Goal: Information Seeking & Learning: Find specific fact

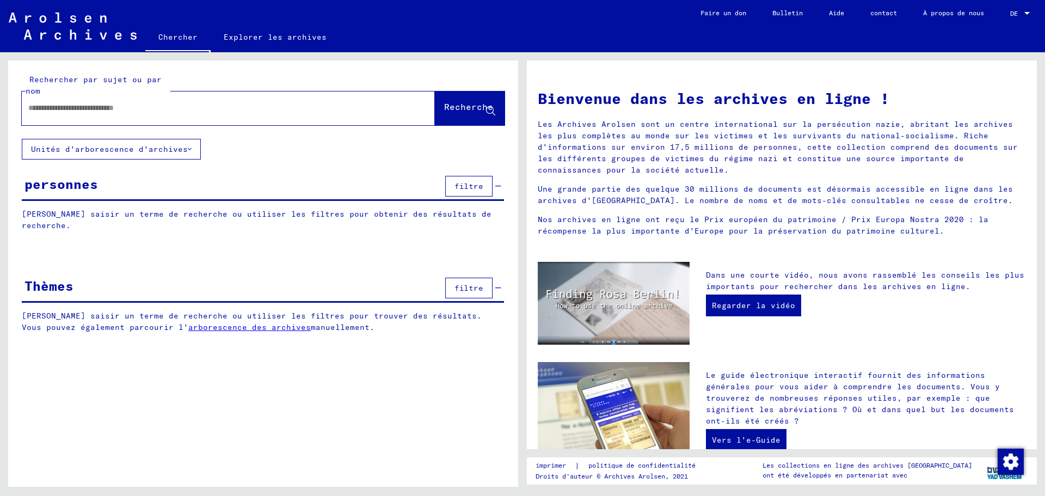
click at [131, 107] on input "text" at bounding box center [215, 107] width 374 height 11
type input "**********"
click at [435, 106] on button "Recherche" at bounding box center [470, 108] width 70 height 34
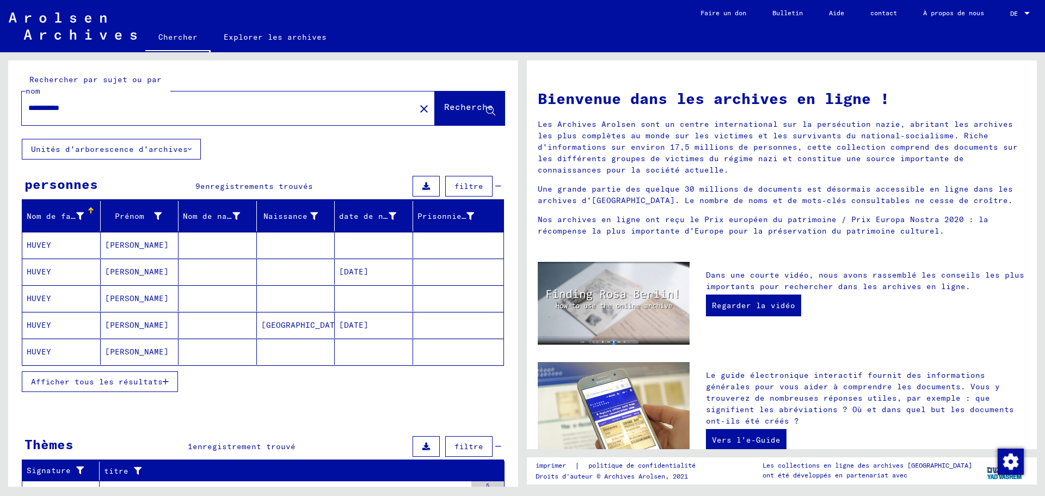
click at [150, 380] on font "Afficher tous les résultats" at bounding box center [97, 382] width 132 height 10
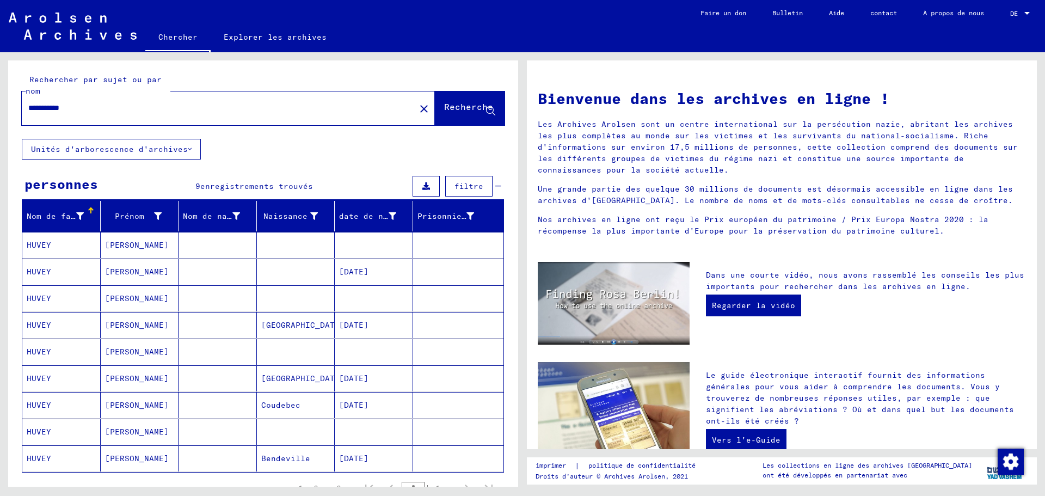
scroll to position [54, 0]
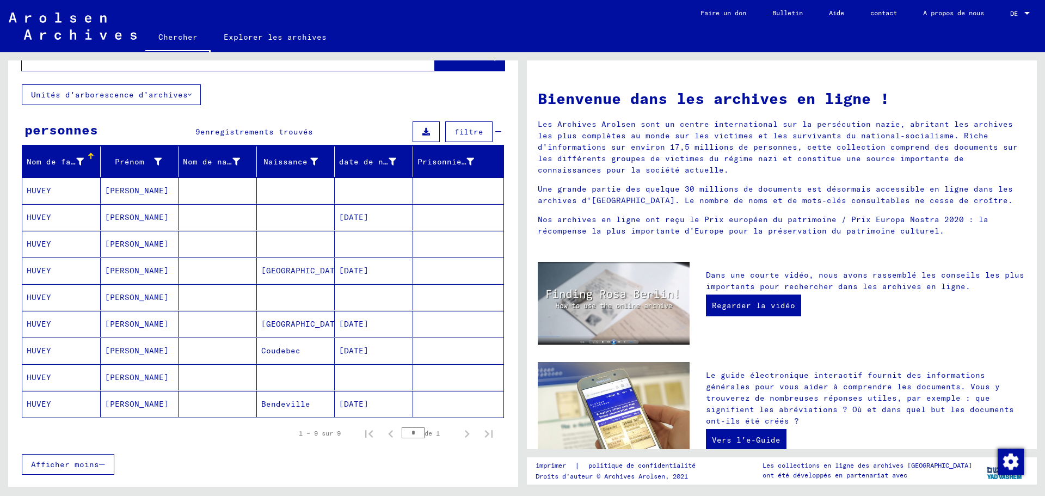
click at [150, 319] on font "[PERSON_NAME]" at bounding box center [137, 324] width 64 height 10
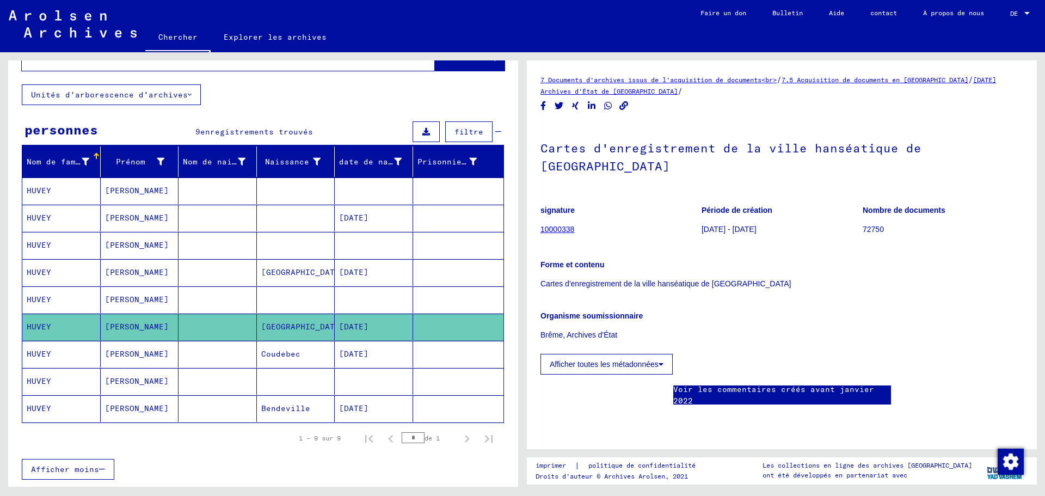
click at [150, 274] on font "[PERSON_NAME]" at bounding box center [137, 272] width 64 height 10
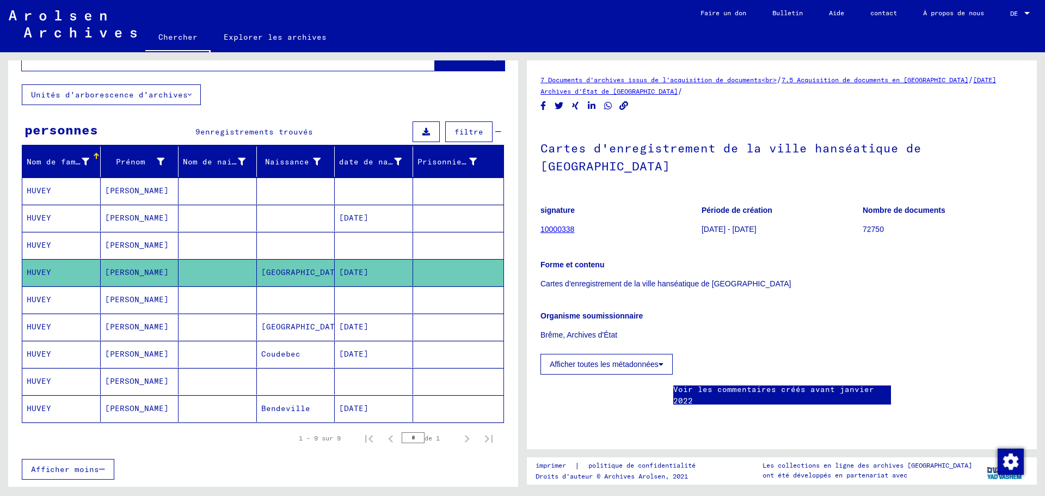
click at [142, 408] on mat-cell "[PERSON_NAME]" at bounding box center [140, 408] width 78 height 27
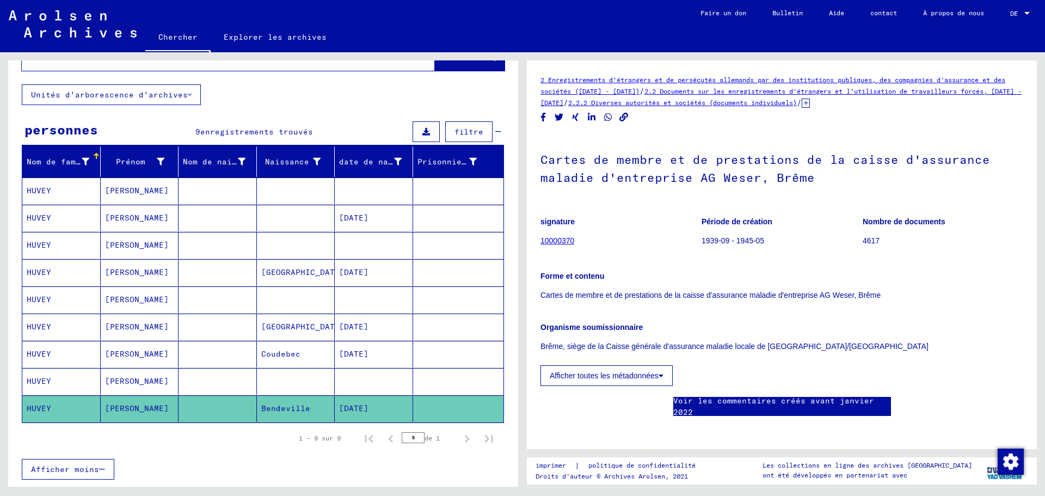
click at [718, 103] on font "2.2.2 Diverses autorités et sociétés (documents individuels)" at bounding box center [682, 103] width 229 height 8
click at [810, 103] on icon at bounding box center [806, 103] width 8 height 9
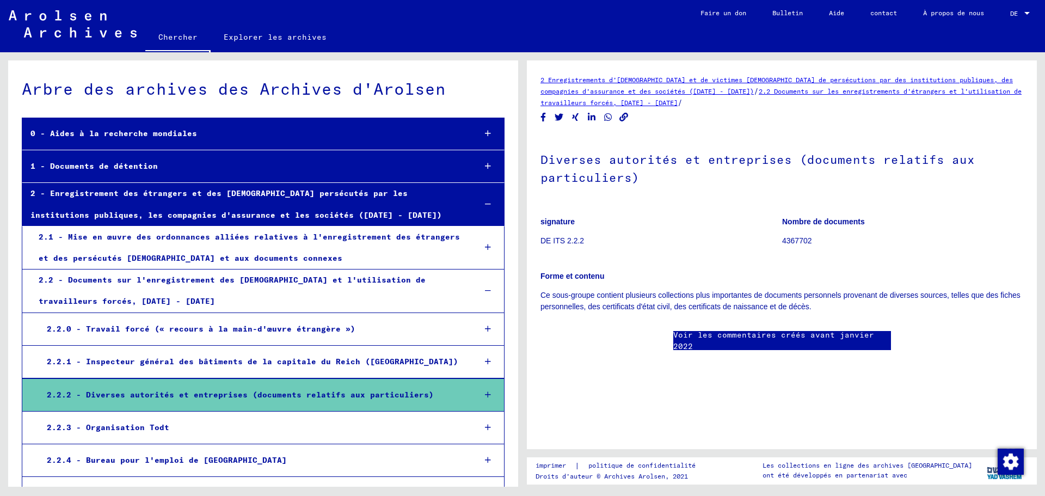
scroll to position [109, 0]
click at [484, 393] on div at bounding box center [488, 395] width 32 height 32
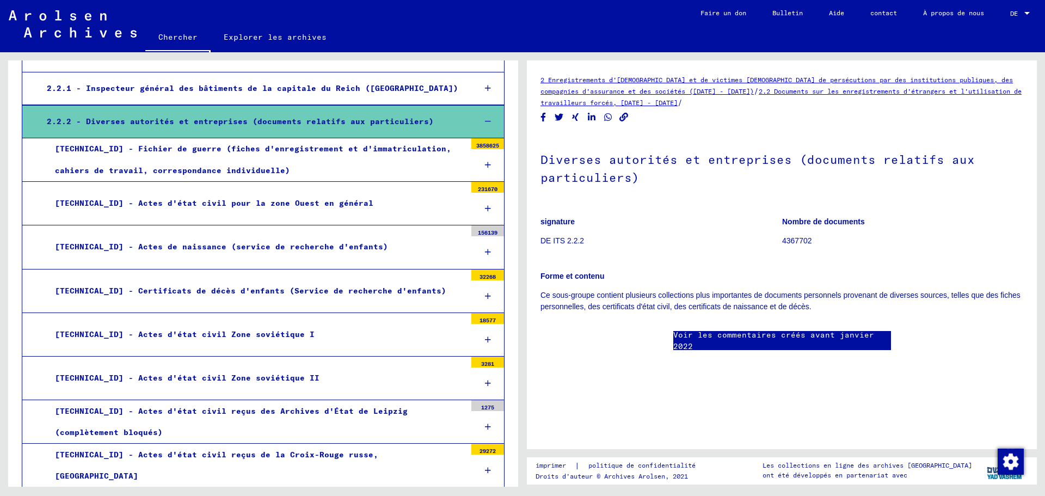
scroll to position [272, 0]
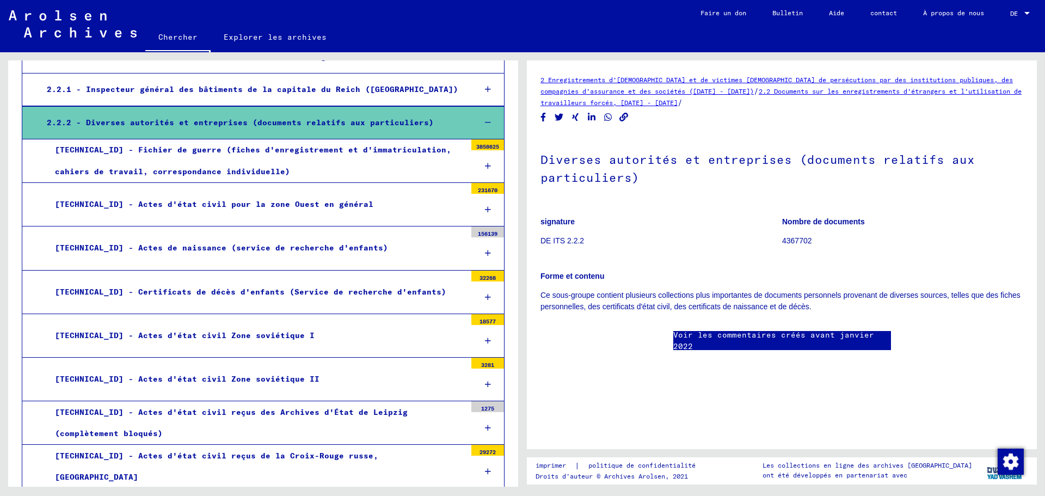
click at [401, 155] on div "[TECHNICAL_ID] - Fichier de guerre (fiches d'enregistrement et d'immatriculatio…" at bounding box center [256, 160] width 419 height 42
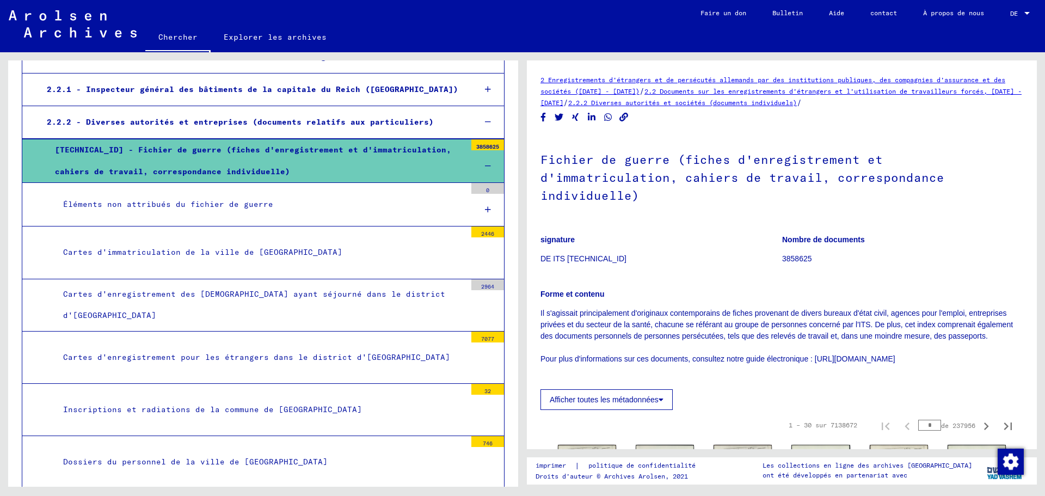
click at [611, 163] on font "Fichier de guerre (fiches d'enregistrement et d'immatriculation, cahiers de tra…" at bounding box center [742, 177] width 404 height 51
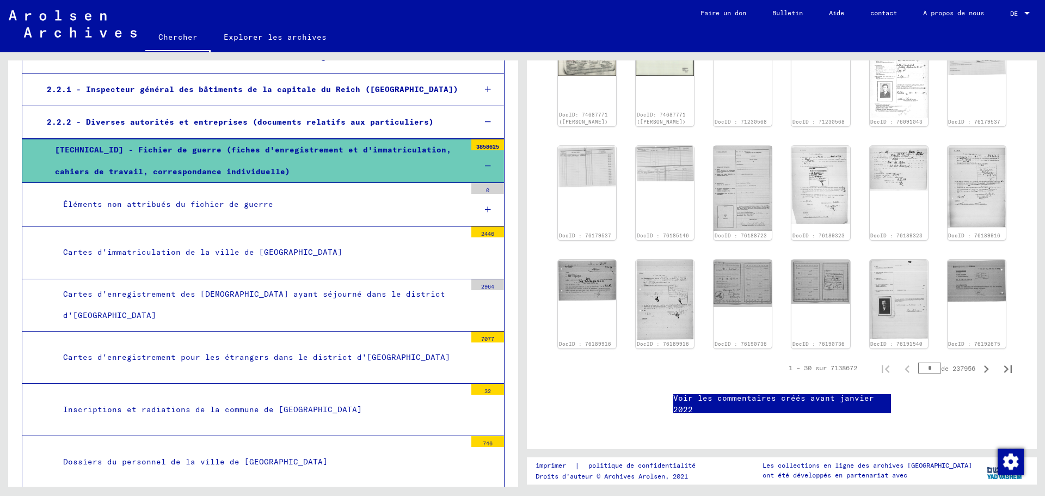
scroll to position [708, 0]
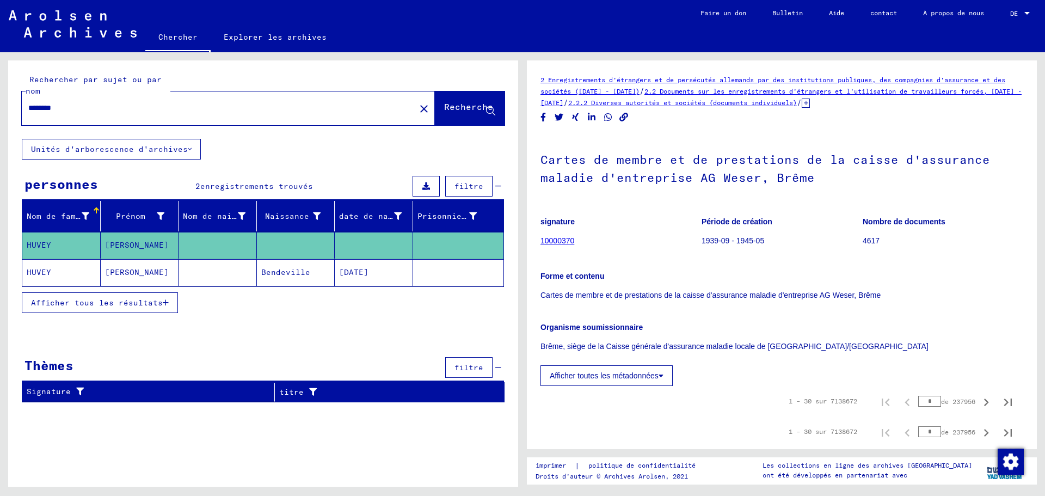
click at [109, 305] on font "Afficher tous les résultats" at bounding box center [97, 303] width 132 height 10
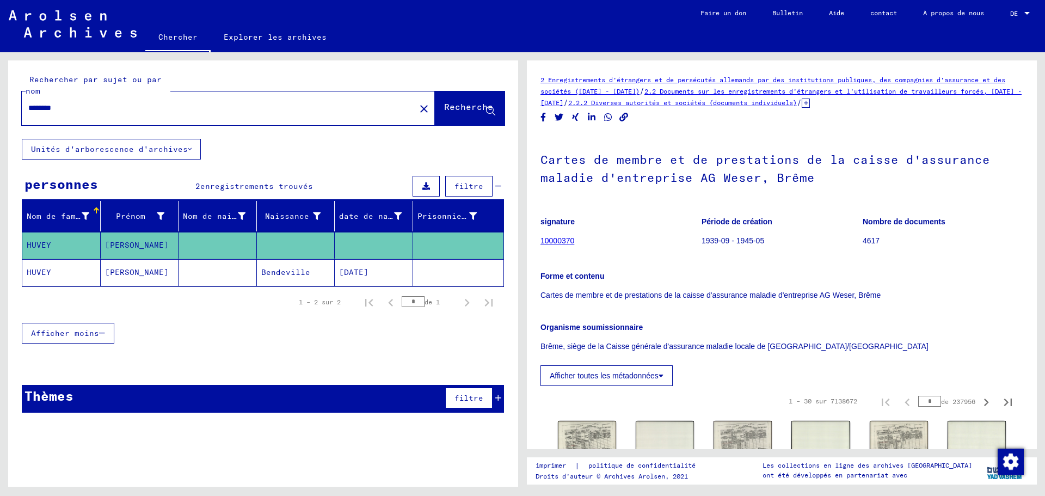
click at [120, 245] on font "[PERSON_NAME]" at bounding box center [137, 245] width 64 height 10
click at [128, 275] on mat-cell "[PERSON_NAME]" at bounding box center [140, 272] width 78 height 27
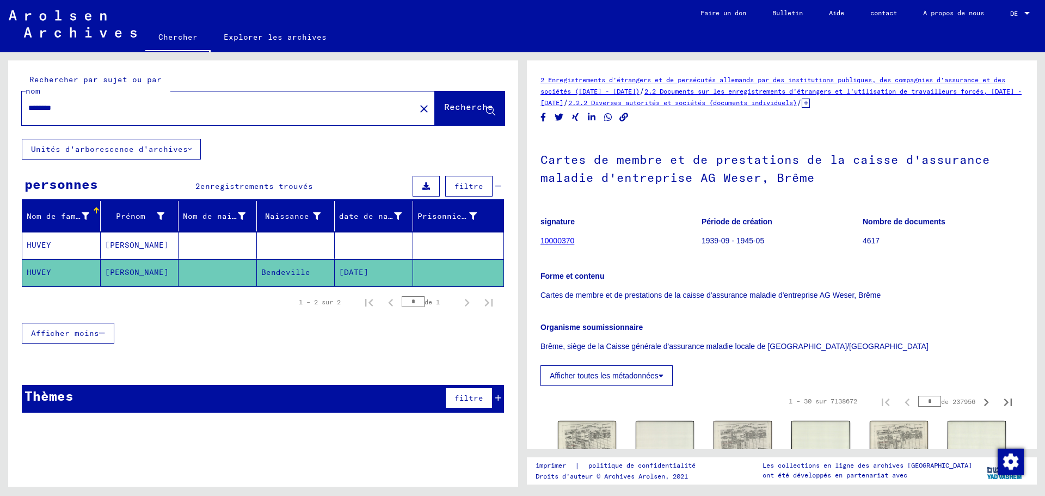
click at [257, 279] on mat-cell "Bendeville" at bounding box center [296, 272] width 78 height 27
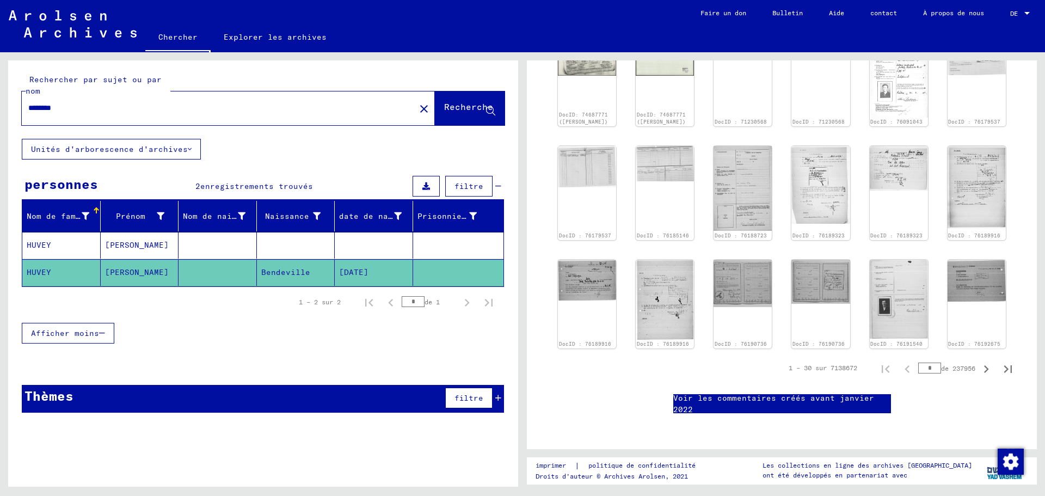
scroll to position [871, 0]
